Goal: Information Seeking & Learning: Learn about a topic

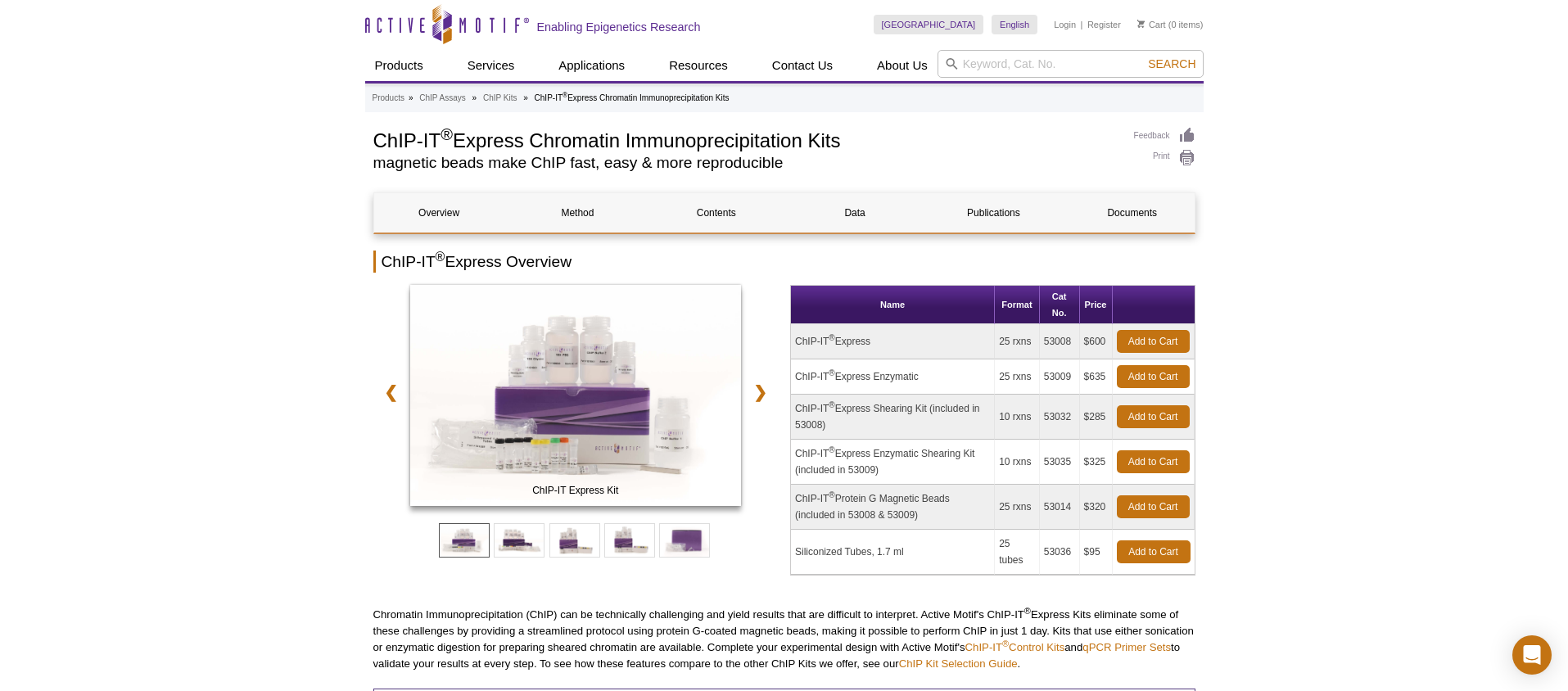
click at [413, 98] on ul "Products » ChIP Assays » ChIP Kits » ChIP-IT ® Express Chromatin Immunoprecipit…" at bounding box center [785, 98] width 824 height 15
click at [386, 98] on link "Products" at bounding box center [388, 98] width 32 height 15
click at [508, 96] on link "ChIP Kits" at bounding box center [500, 98] width 34 height 15
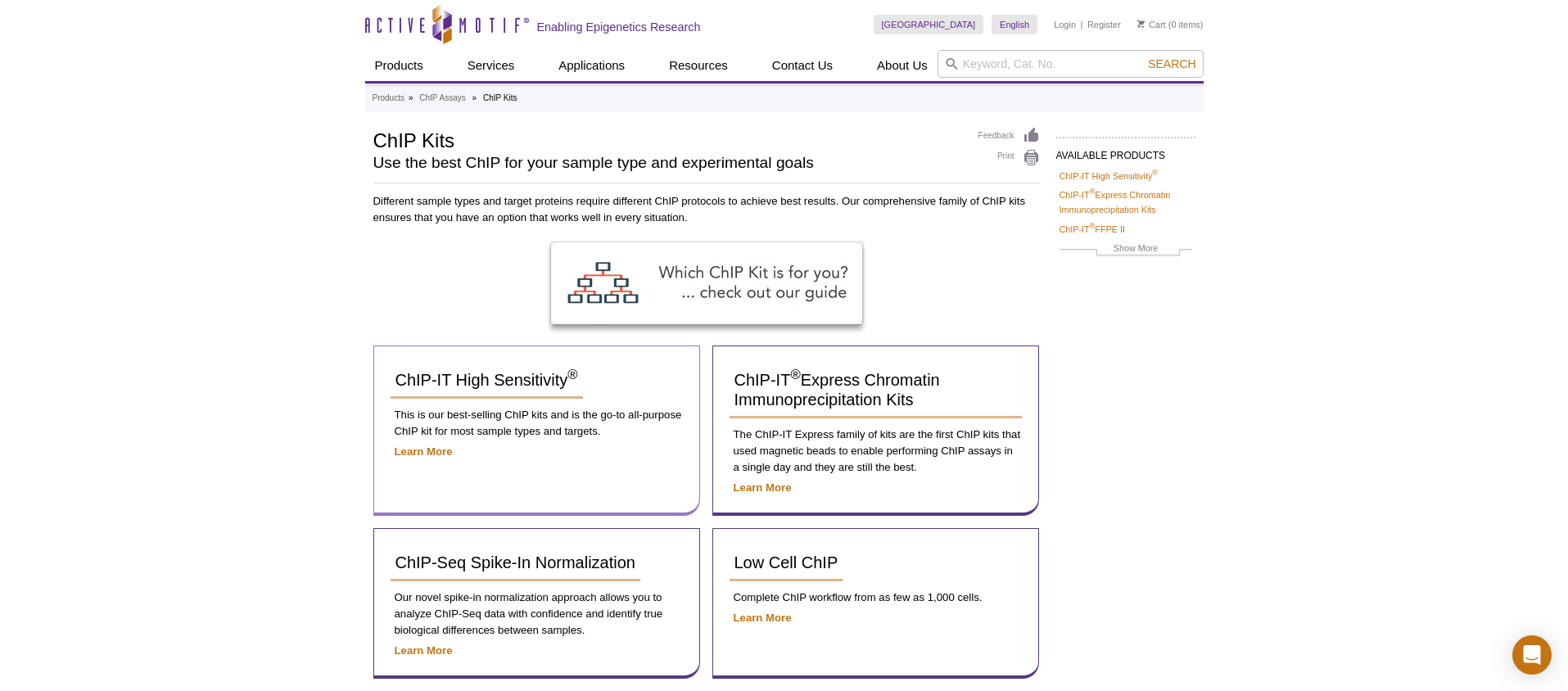
click at [440, 442] on div "ChIP-IT High Sensitivity ® This is our best-selling ChIP kits and is the go-to …" at bounding box center [537, 431] width 327 height 171
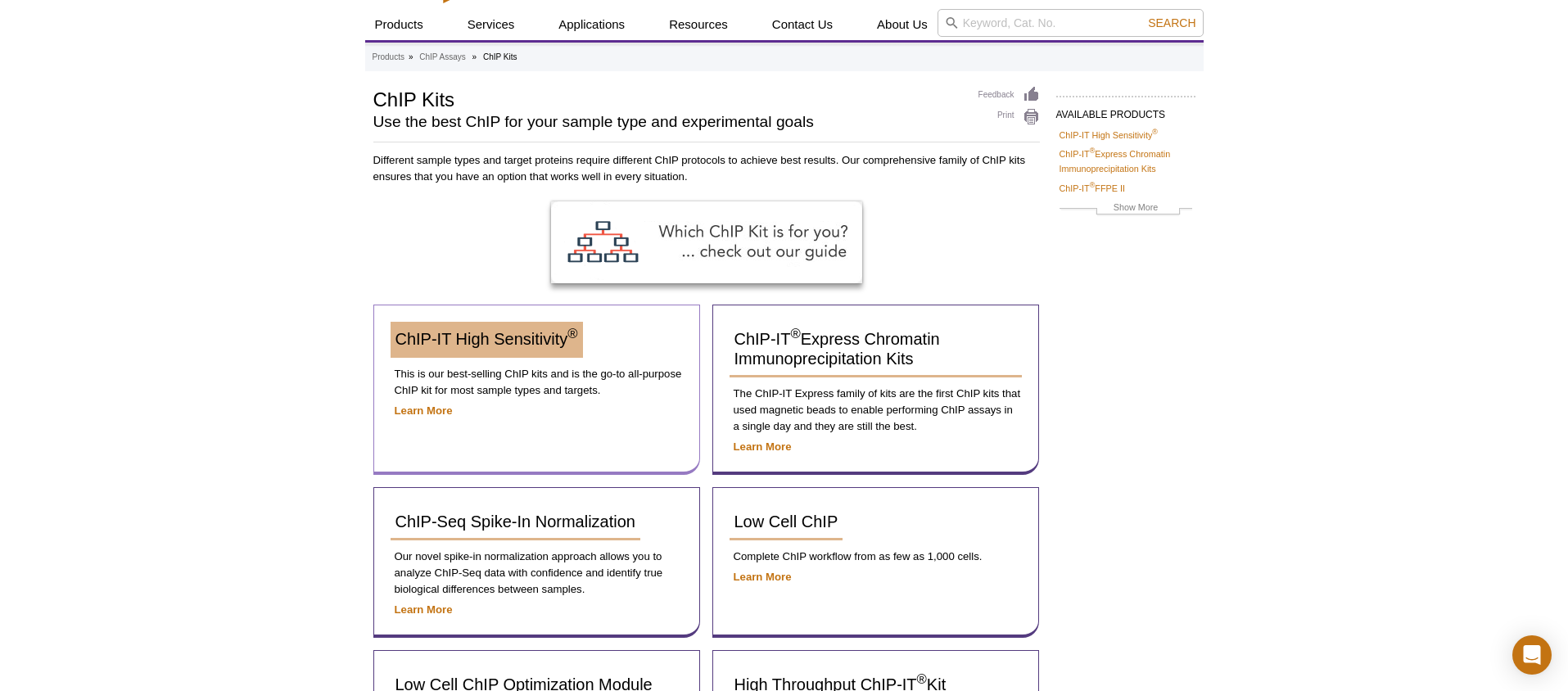
scroll to position [40, 0]
click at [473, 342] on span "ChIP-IT High Sensitivity ®" at bounding box center [486, 340] width 183 height 18
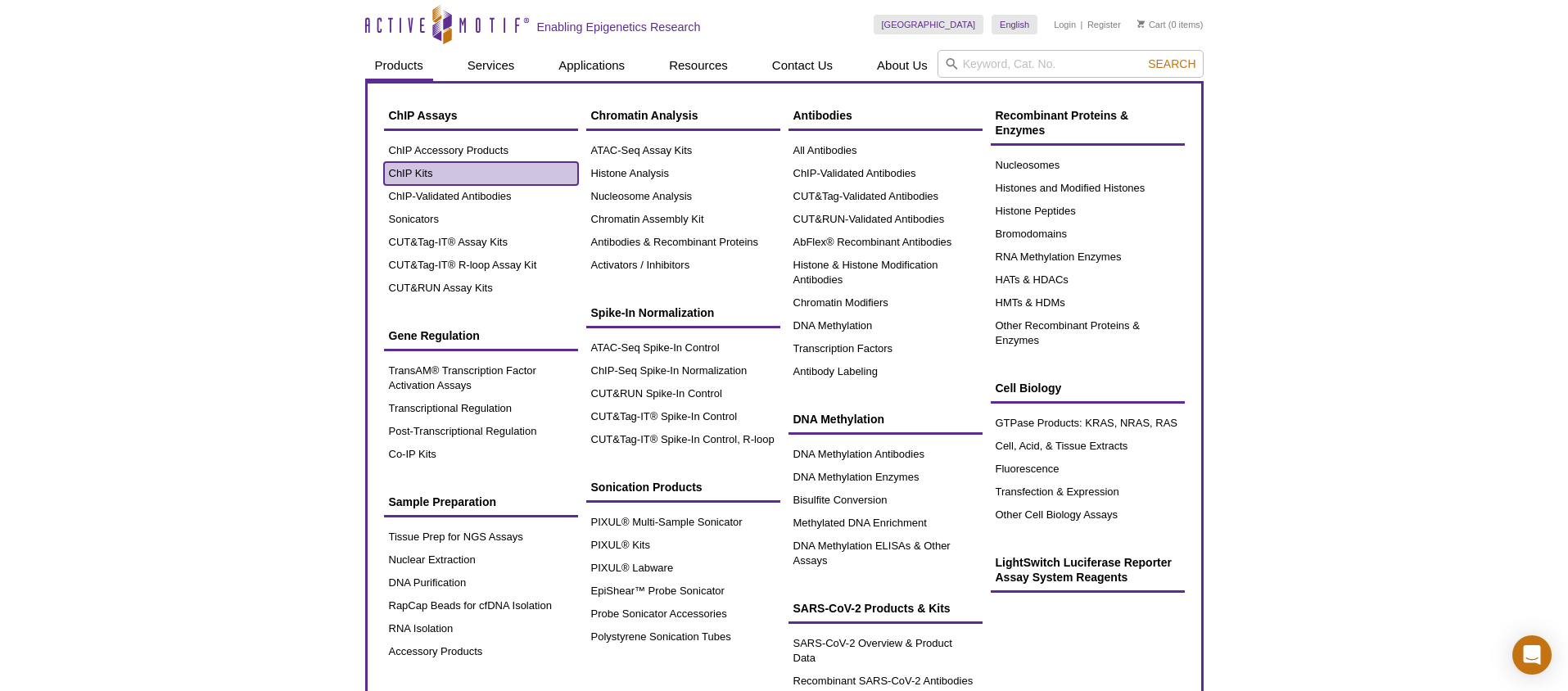
click at [420, 171] on link "ChIP Kits" at bounding box center [480, 173] width 194 height 23
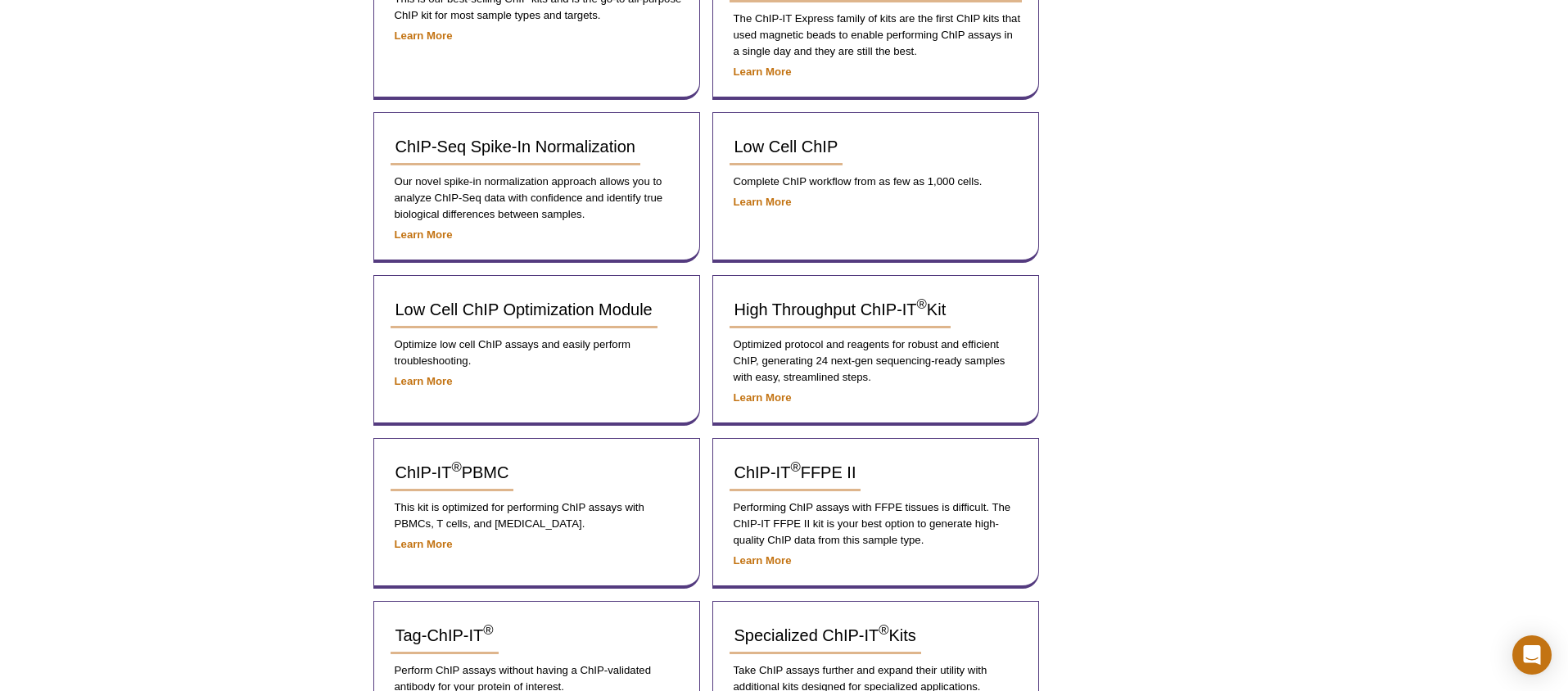
scroll to position [418, 0]
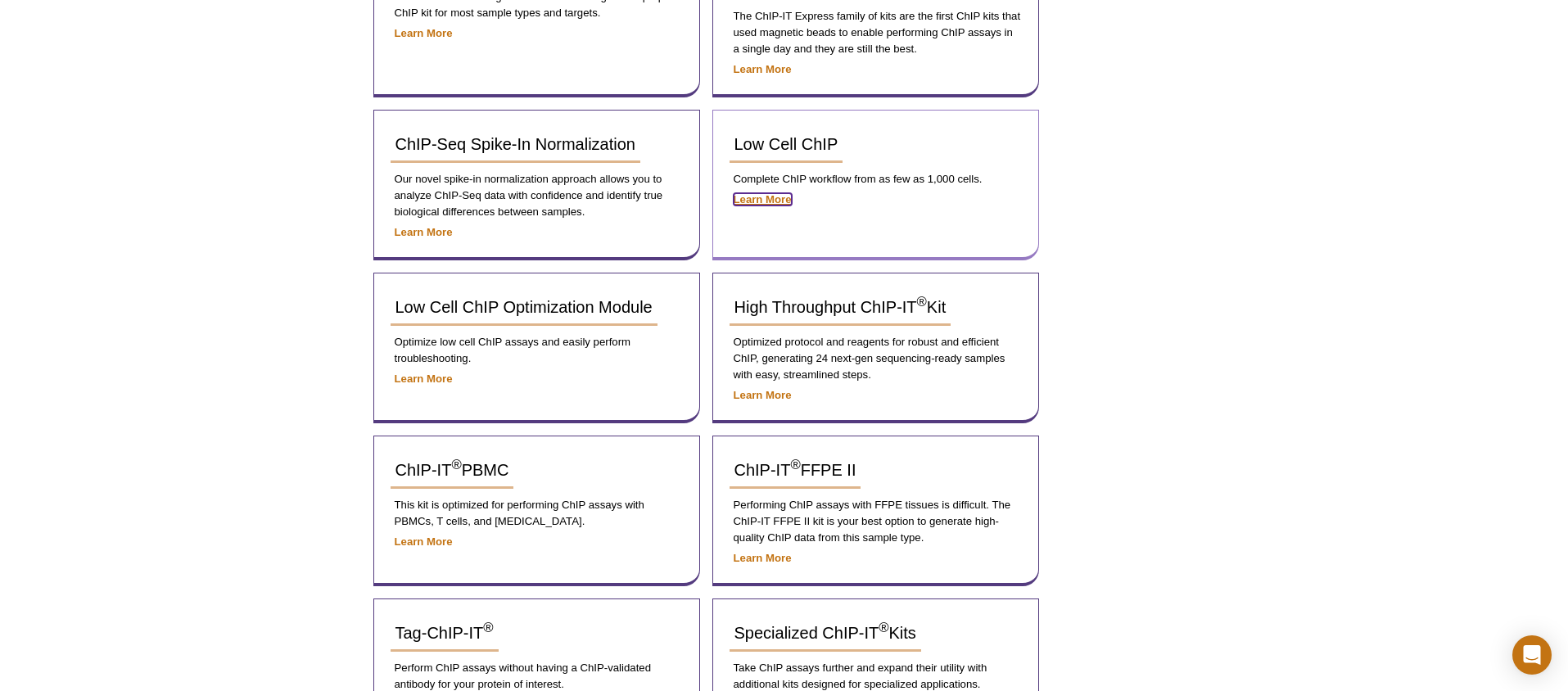
click at [763, 201] on strong "Learn More" at bounding box center [763, 199] width 58 height 12
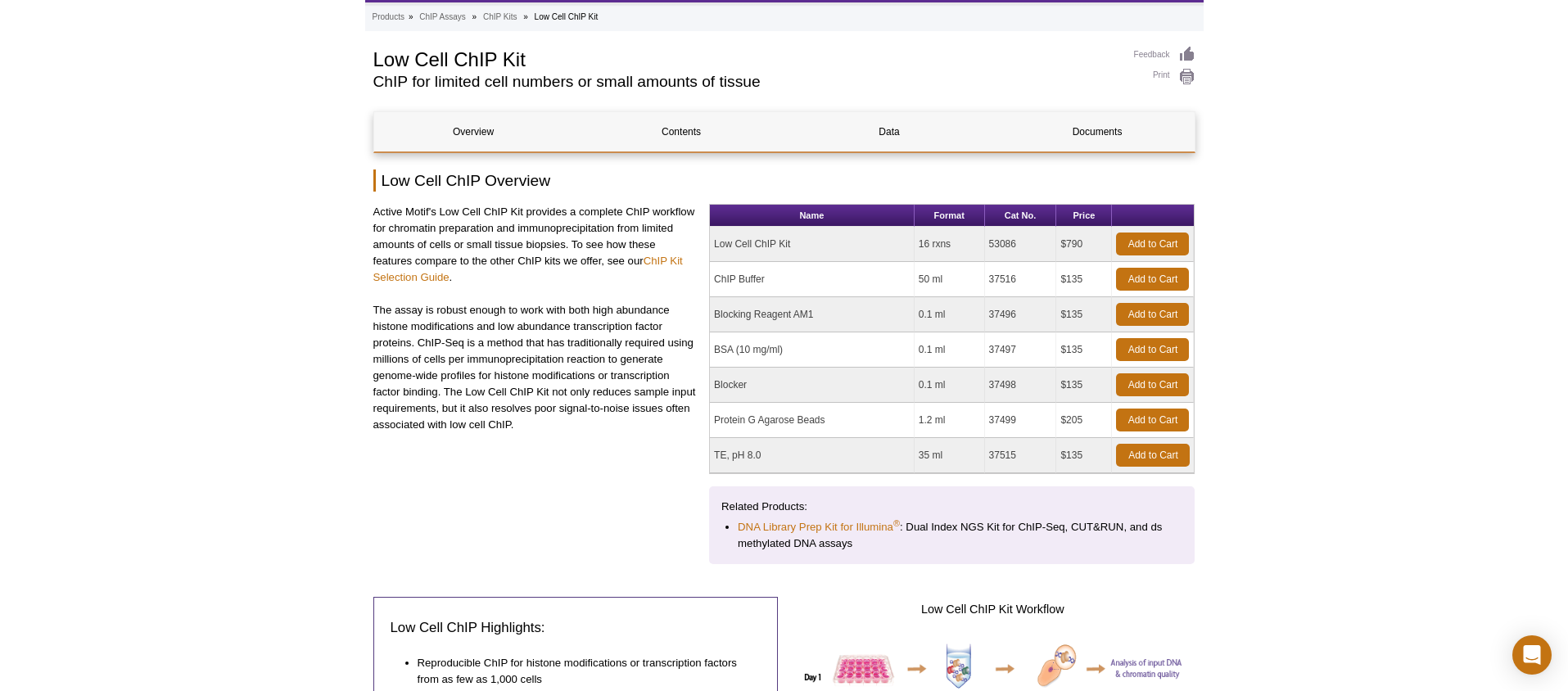
scroll to position [80, 0]
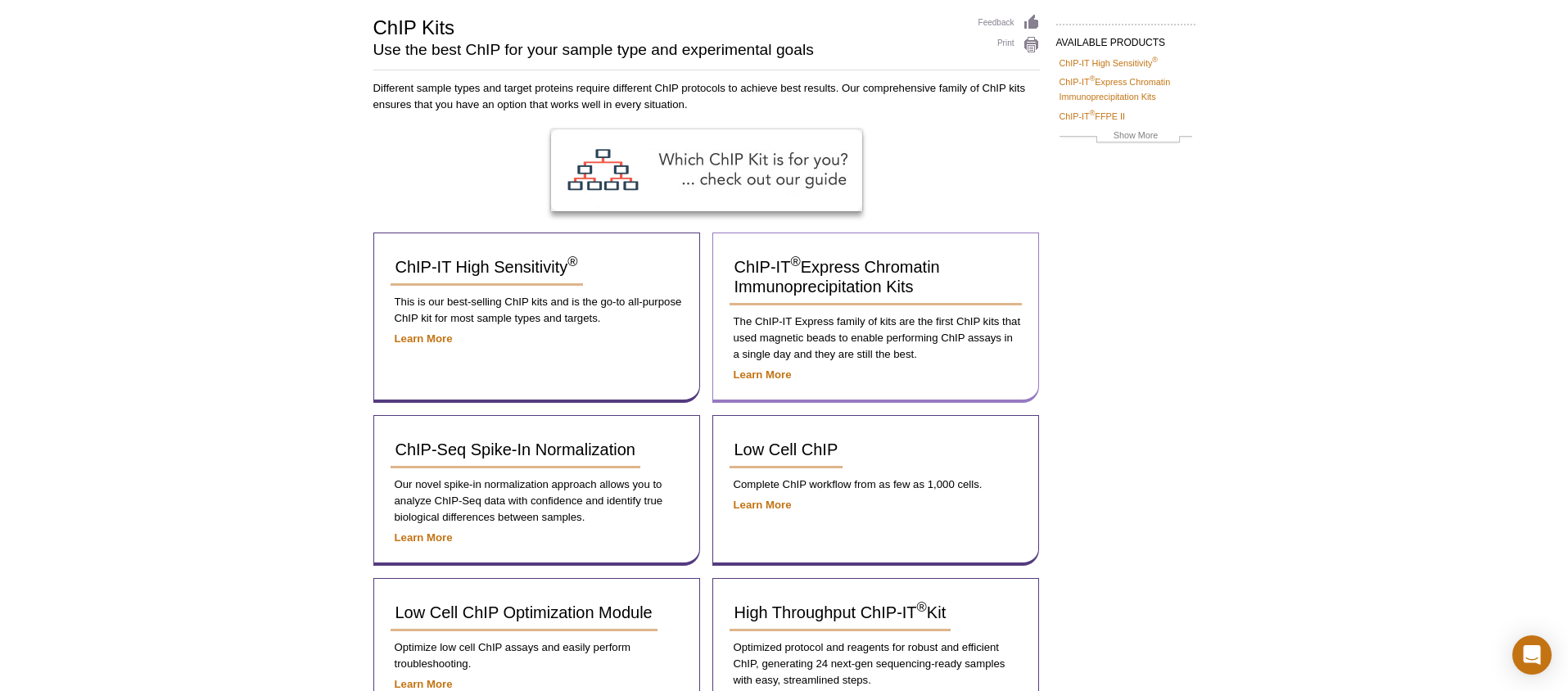
scroll to position [112, 0]
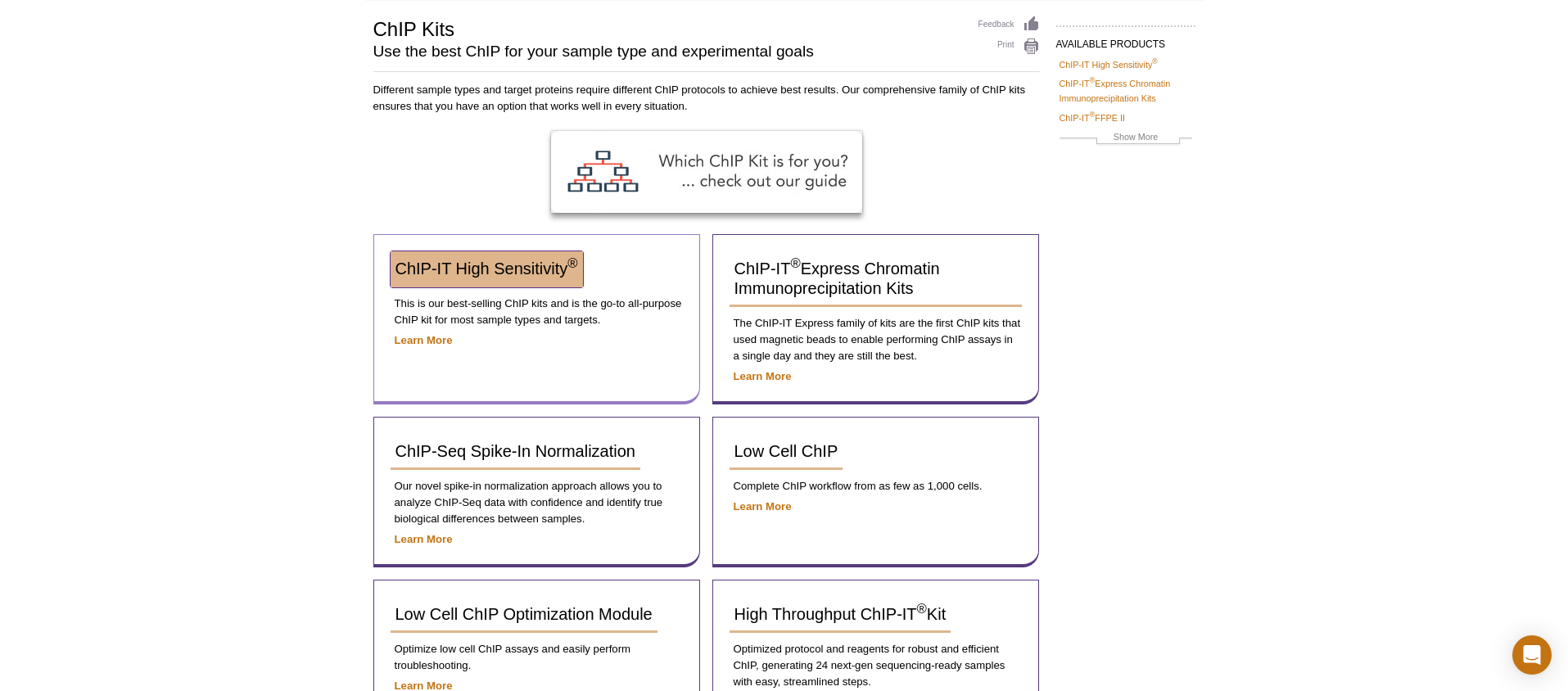
click at [479, 270] on span "ChIP-IT High Sensitivity ®" at bounding box center [486, 268] width 183 height 18
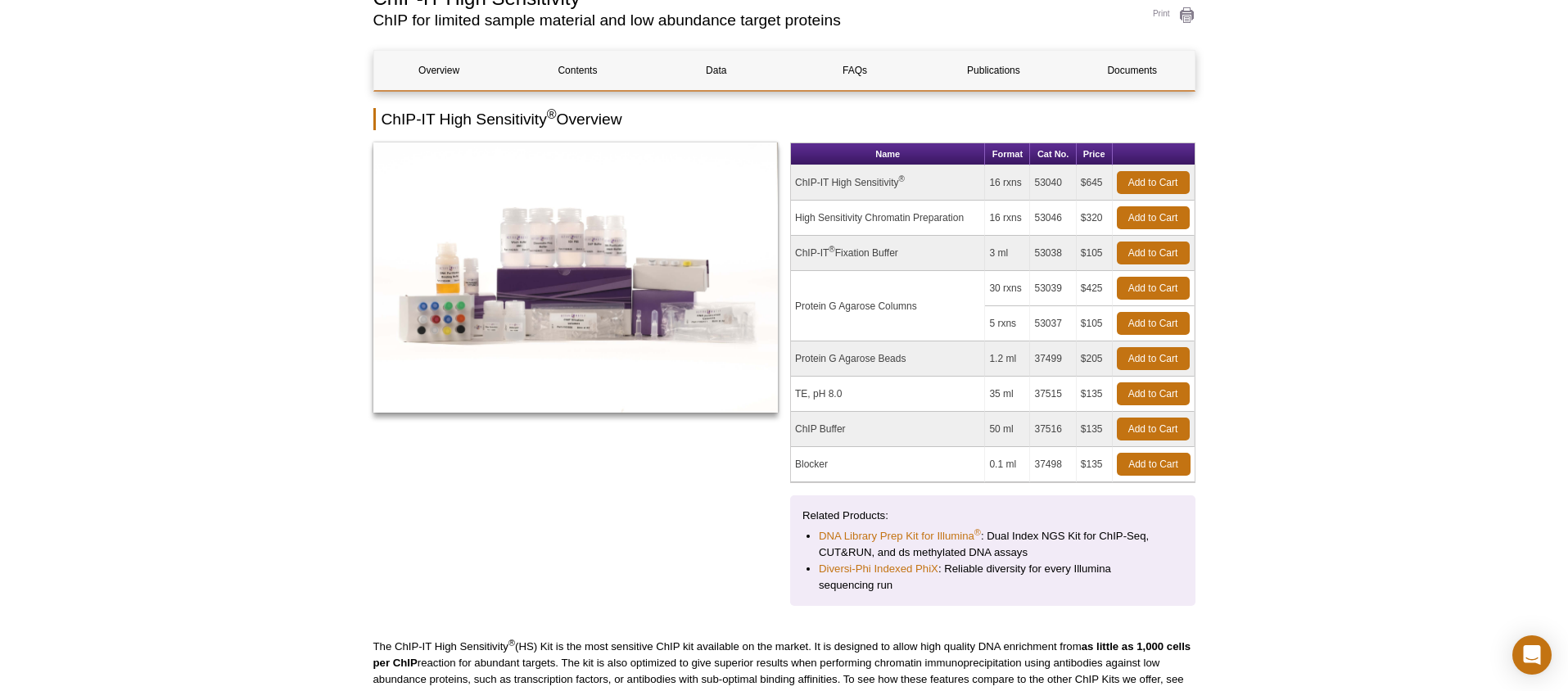
scroll to position [144, 0]
